Goal: Book appointment/travel/reservation

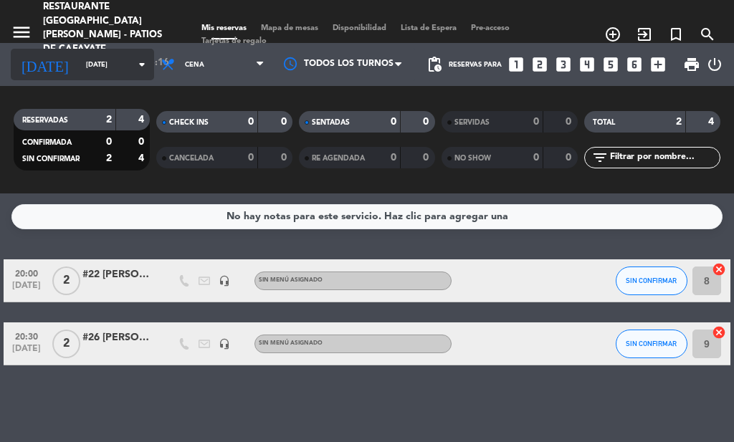
click at [133, 61] on icon "arrow_drop_down" at bounding box center [141, 64] width 17 height 17
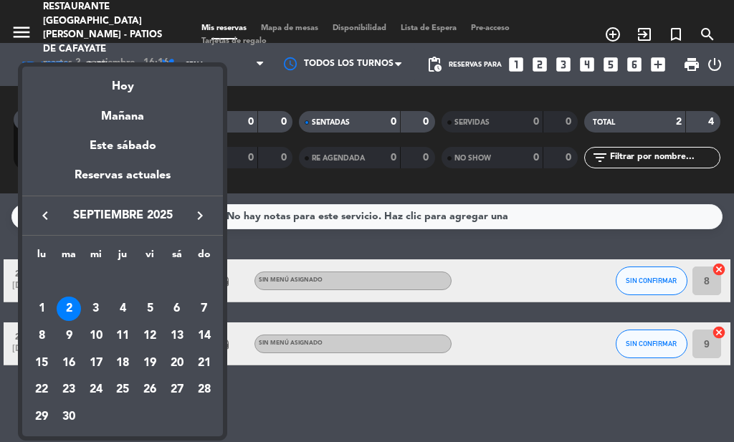
click at [191, 220] on button "keyboard_arrow_right" at bounding box center [200, 215] width 26 height 19
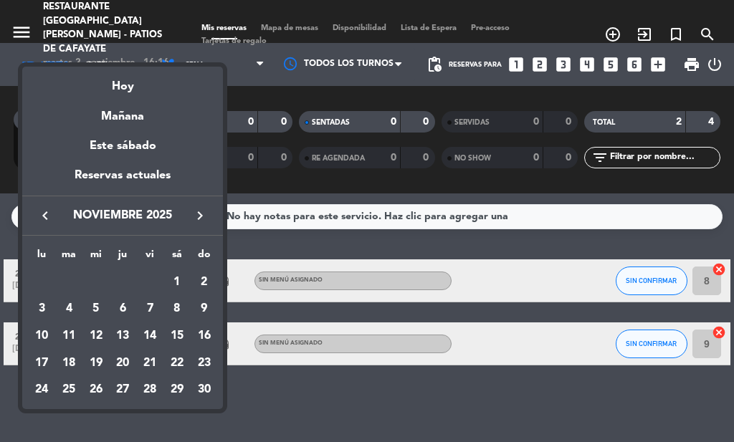
click at [51, 202] on div "keyboard_arrow_left [DATE] keyboard_arrow_right" at bounding box center [122, 216] width 201 height 40
click at [44, 211] on icon "keyboard_arrow_left" at bounding box center [45, 215] width 17 height 17
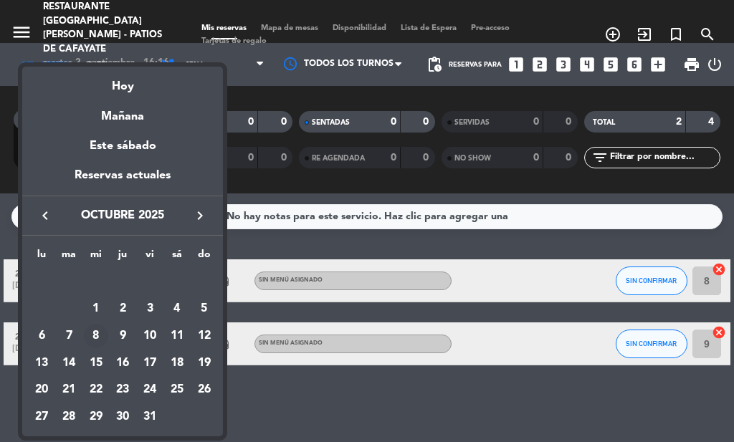
click at [91, 331] on div "8" at bounding box center [96, 336] width 24 height 24
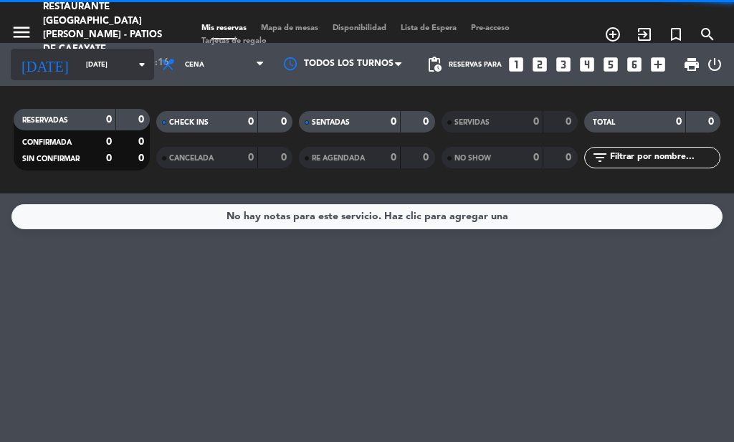
click at [133, 64] on icon "arrow_drop_down" at bounding box center [141, 64] width 17 height 17
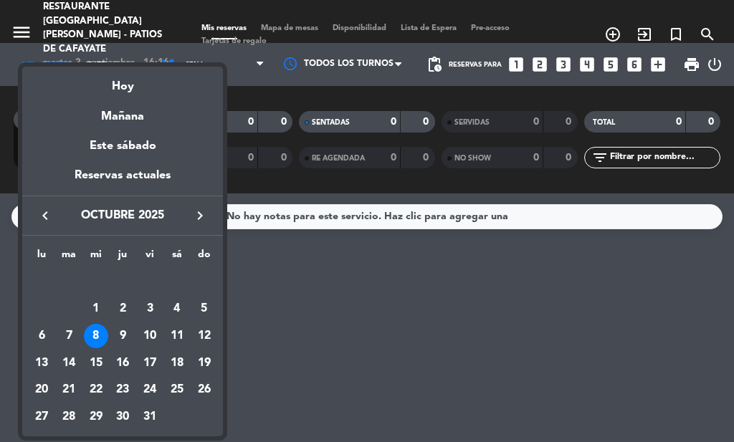
click at [201, 212] on icon "keyboard_arrow_right" at bounding box center [199, 215] width 17 height 17
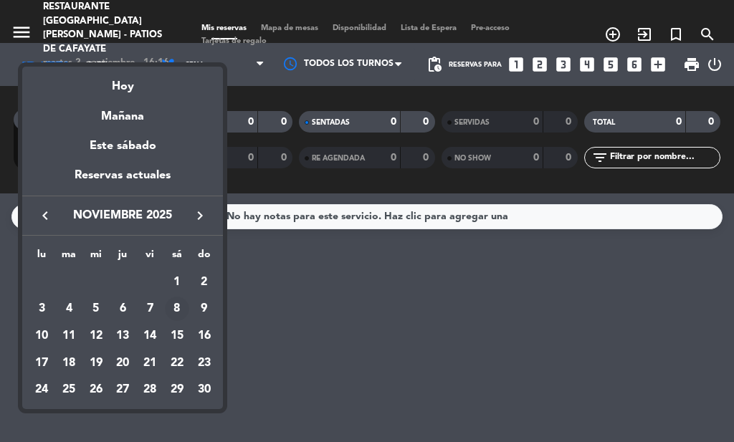
click at [183, 306] on div "8" at bounding box center [177, 309] width 24 height 24
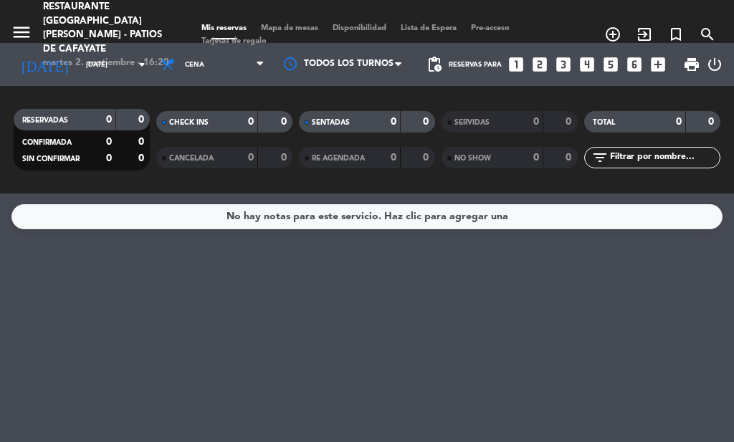
click at [107, 56] on div "martes 2. septiembre - 16:20" at bounding box center [108, 63] width 130 height 14
click at [118, 90] on div "RESERVADAS 0 0 CONFIRMADA 0 0 SIN CONFIRMAR 0 0 CHECK INS 0 0 CANCELADA 0 0 SEN…" at bounding box center [367, 139] width 734 height 107
click at [196, 63] on span "Cena" at bounding box center [213, 65] width 118 height 32
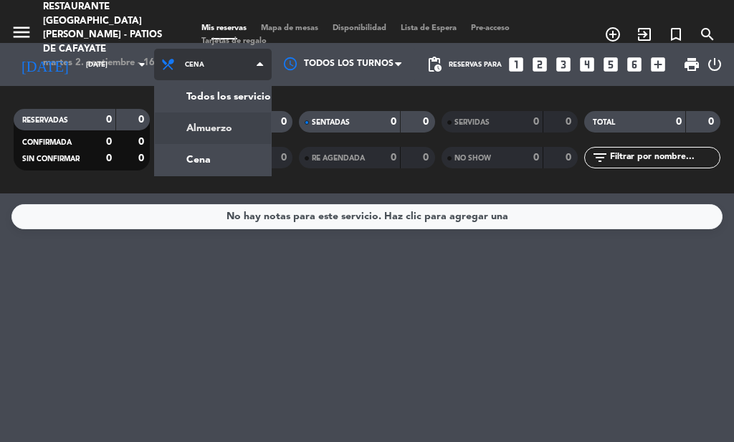
click at [211, 118] on div "menu Restaurante [GEOGRAPHIC_DATA][PERSON_NAME] - Patios de Cafayate [DATE] 2. …" at bounding box center [367, 96] width 734 height 193
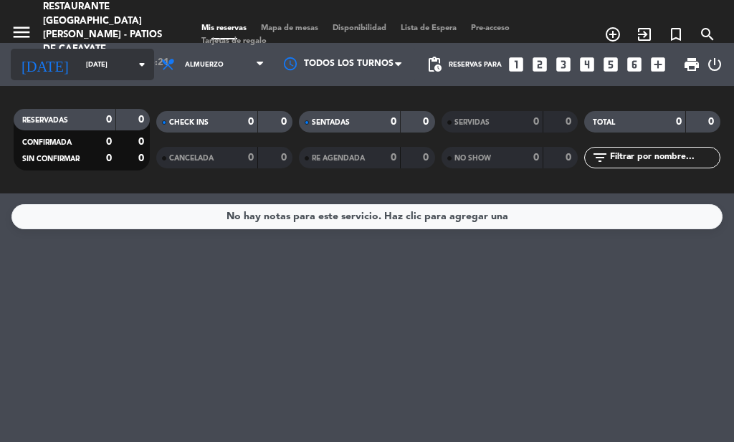
click at [133, 70] on icon "arrow_drop_down" at bounding box center [141, 64] width 17 height 17
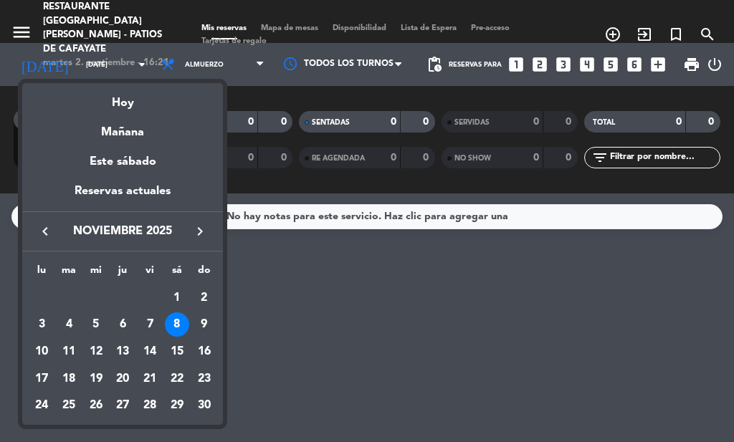
click at [53, 236] on icon "keyboard_arrow_left" at bounding box center [45, 231] width 17 height 17
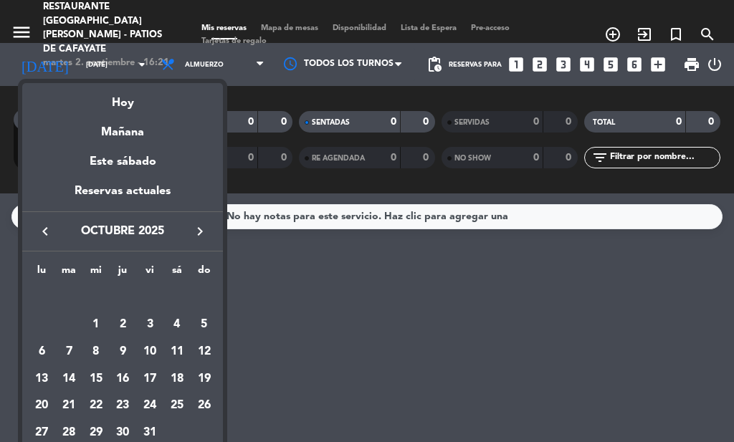
click at [53, 236] on icon "keyboard_arrow_left" at bounding box center [45, 231] width 17 height 17
click at [130, 320] on div "4" at bounding box center [122, 324] width 24 height 24
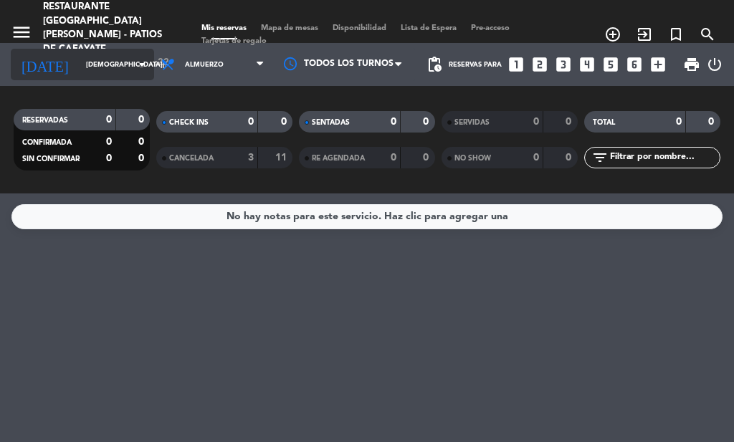
click at [133, 64] on icon "arrow_drop_down" at bounding box center [141, 64] width 17 height 17
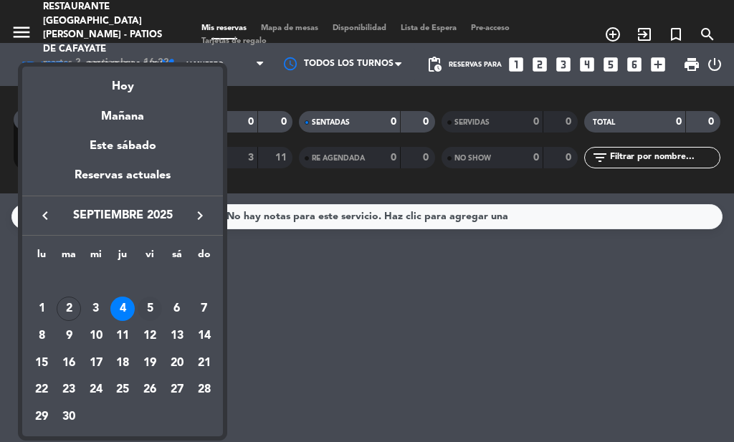
click at [153, 304] on div "5" at bounding box center [150, 309] width 24 height 24
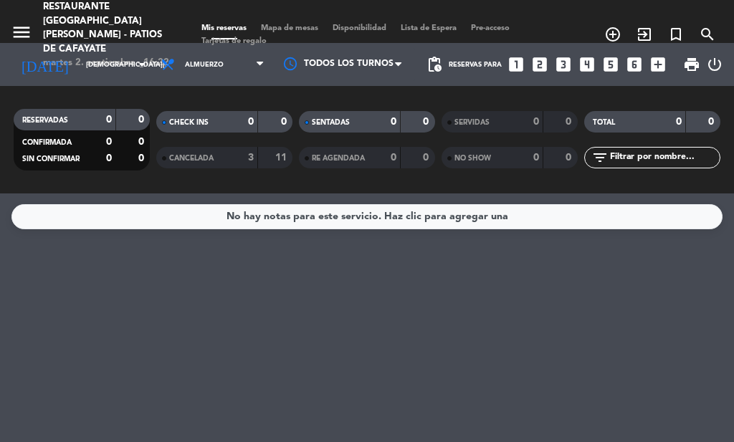
type input "[DATE]"
